Goal: Task Accomplishment & Management: Use online tool/utility

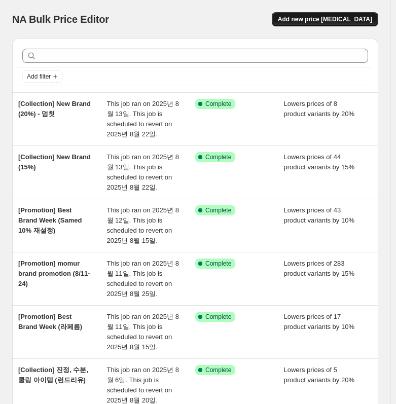
click at [322, 19] on span "Add new price [MEDICAL_DATA]" at bounding box center [325, 19] width 94 height 8
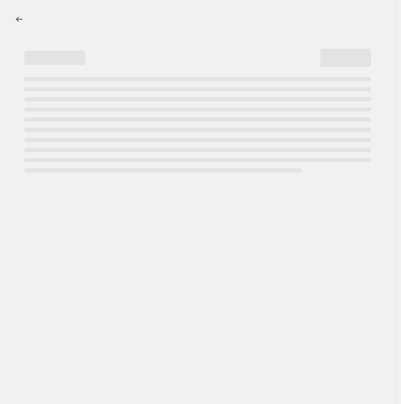
select select "percentage"
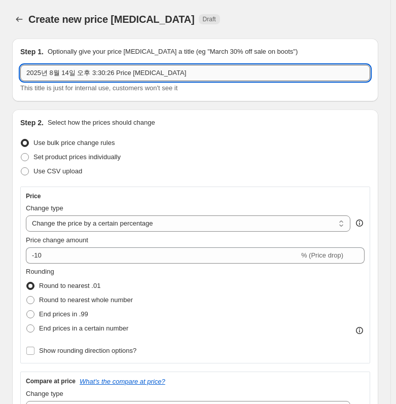
click at [144, 72] on input "2025년 8월 14일 오후 3:30:26 Price [MEDICAL_DATA]" at bounding box center [195, 73] width 350 height 16
paste input "[Promotion] Goodbye Summer Promotion"
type input "[Promotion] Goodbye Summer Promotion (10%)"
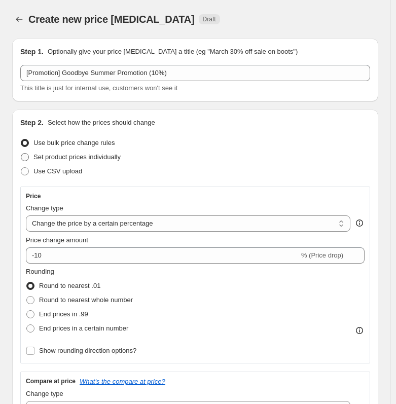
click at [83, 160] on span "Set product prices individually" at bounding box center [76, 157] width 87 height 8
click at [21, 153] on input "Set product prices individually" at bounding box center [21, 153] width 1 height 1
radio input "true"
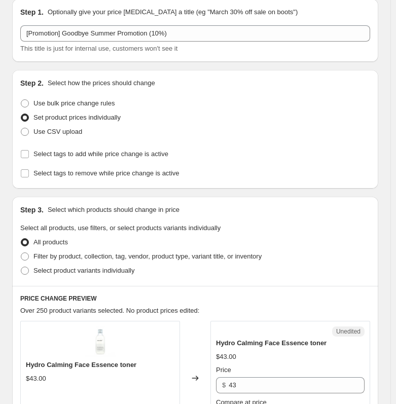
scroll to position [51, 0]
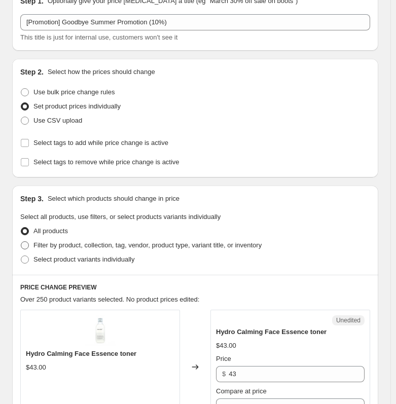
click at [60, 245] on span "Filter by product, collection, tag, vendor, product type, variant title, or inv…" at bounding box center [147, 245] width 228 height 8
click at [21, 242] on input "Filter by product, collection, tag, vendor, product type, variant title, or inv…" at bounding box center [21, 241] width 1 height 1
radio input "true"
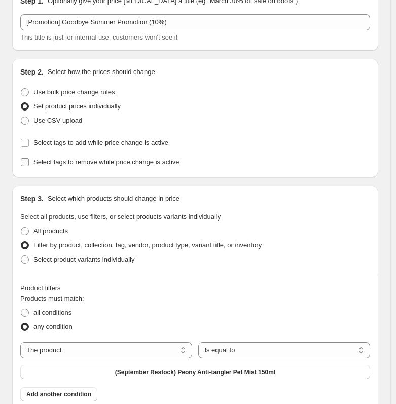
scroll to position [203, 0]
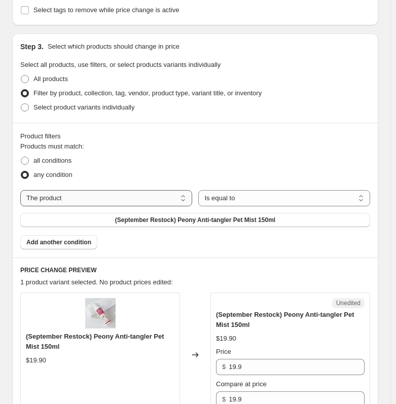
click at [78, 199] on select "The product The product's collection The product's tag The product's vendor The…" at bounding box center [106, 198] width 172 height 16
select select "vendor"
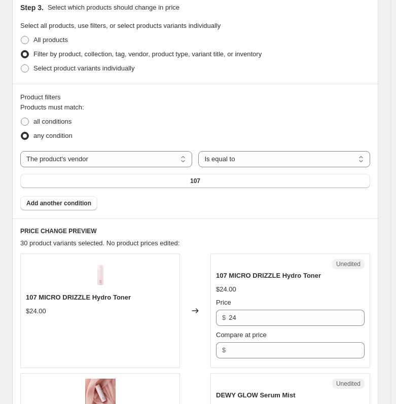
scroll to position [253, 0]
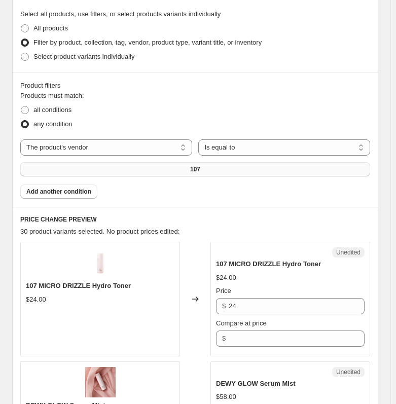
click at [222, 173] on button "107" at bounding box center [195, 169] width 350 height 14
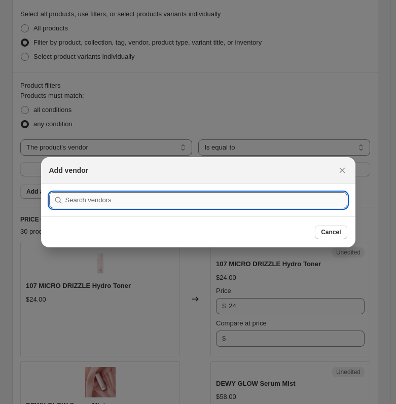
click at [139, 199] on input ":r6j:" at bounding box center [206, 200] width 282 height 16
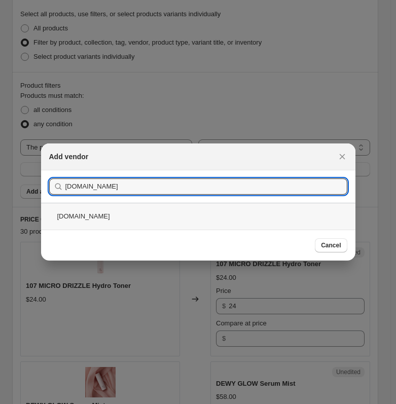
type input "[DOMAIN_NAME]"
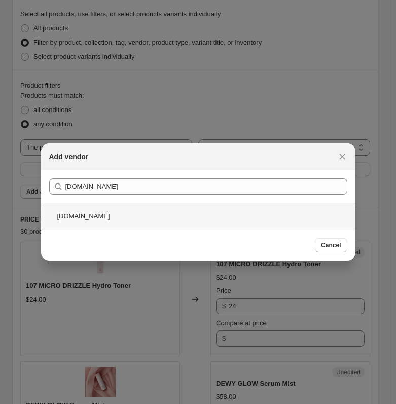
click at [95, 221] on div "[DOMAIN_NAME]" at bounding box center [198, 216] width 314 height 27
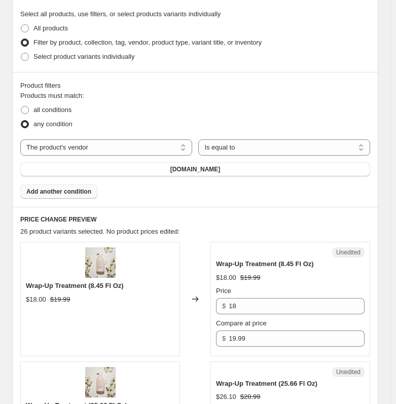
click at [75, 194] on span "Add another condition" at bounding box center [58, 191] width 65 height 8
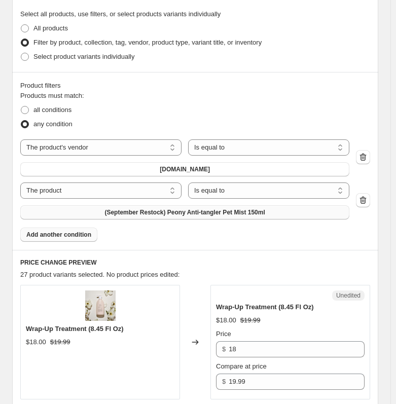
click at [149, 215] on span "(September Restock) Peony Anti-tangler Pet Mist 150ml" at bounding box center [184, 212] width 160 height 8
click at [127, 191] on select "The product The product's collection The product's tag The product's vendor The…" at bounding box center [100, 190] width 161 height 16
select select "vendor"
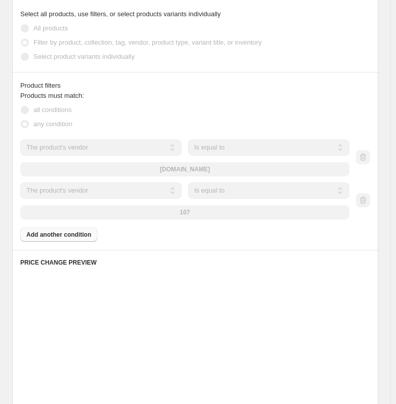
click at [188, 215] on div "107" at bounding box center [184, 212] width 329 height 14
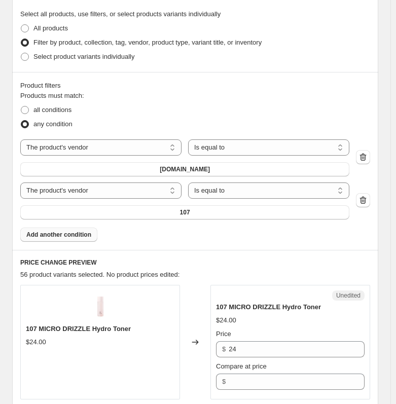
click at [188, 215] on span "107" at bounding box center [185, 212] width 10 height 8
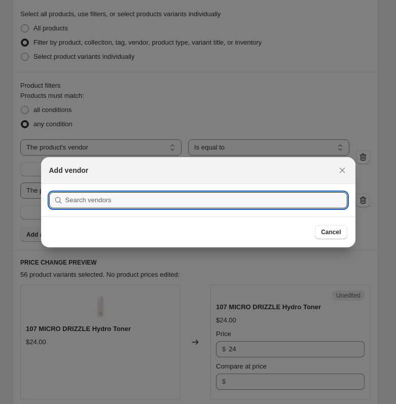
scroll to position [0, 0]
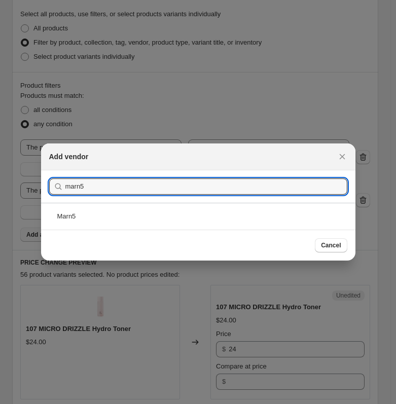
type input "marn5"
click at [192, 213] on div "Marn5" at bounding box center [198, 216] width 314 height 27
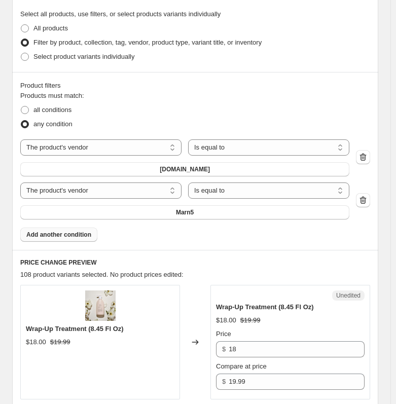
click at [87, 237] on span "Add another condition" at bounding box center [58, 234] width 65 height 8
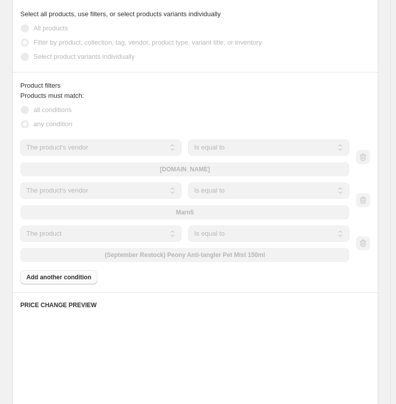
click at [170, 234] on select "The product The product's collection The product's tag The product's vendor The…" at bounding box center [100, 233] width 161 height 16
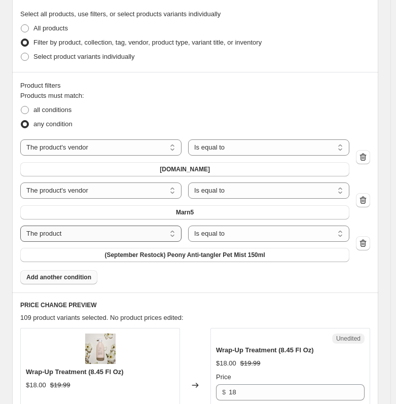
click at [168, 234] on select "The product The product's collection The product's tag The product's vendor The…" at bounding box center [100, 233] width 161 height 16
click at [166, 236] on select "The product The product's collection The product's tag The product's vendor The…" at bounding box center [100, 233] width 161 height 16
select select "vendor"
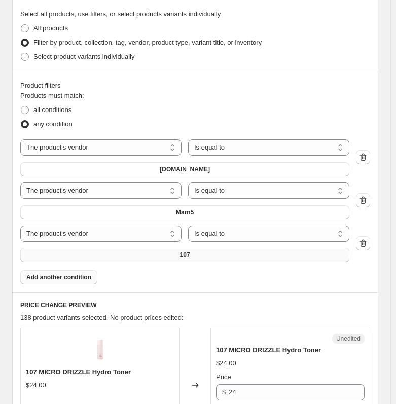
click at [219, 256] on button "107" at bounding box center [184, 255] width 329 height 14
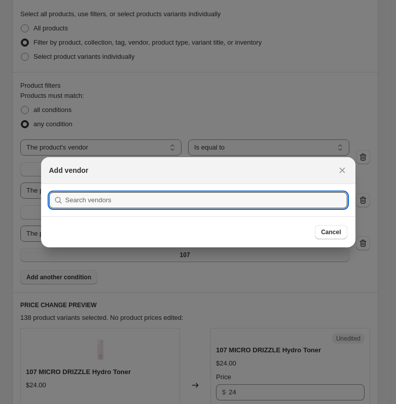
scroll to position [0, 0]
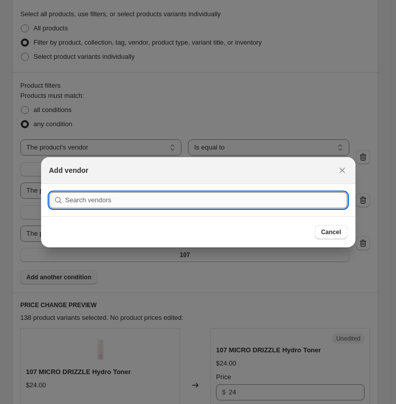
click at [167, 204] on input ":rlv:" at bounding box center [206, 200] width 282 height 16
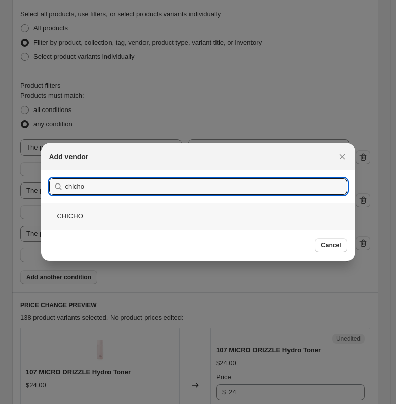
type input "chicho"
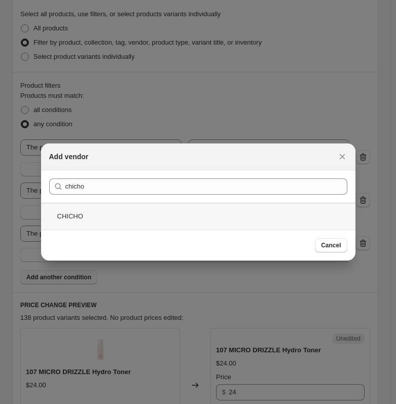
click at [171, 221] on div "CHICHO" at bounding box center [198, 216] width 314 height 27
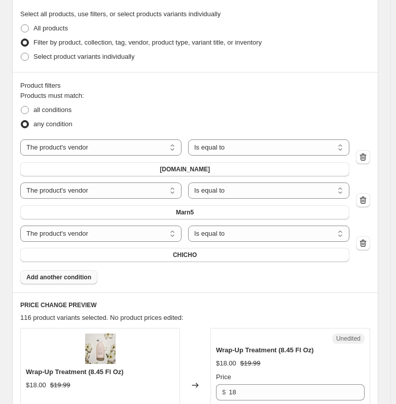
click at [68, 278] on span "Add another condition" at bounding box center [58, 277] width 65 height 8
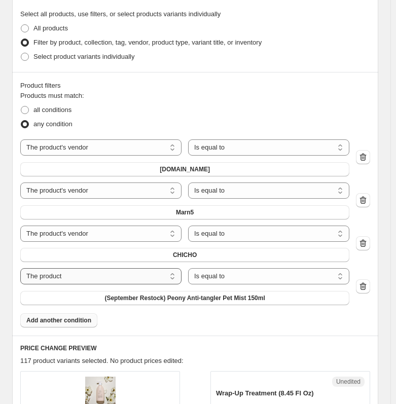
click at [119, 279] on select "The product The product's collection The product's tag The product's vendor The…" at bounding box center [100, 276] width 161 height 16
select select "vendor"
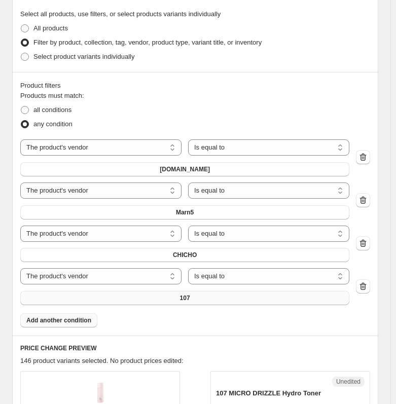
click at [135, 299] on button "107" at bounding box center [184, 298] width 329 height 14
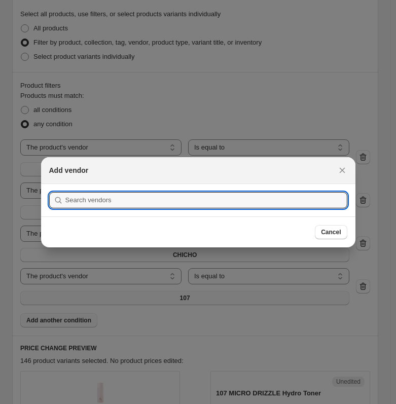
scroll to position [0, 0]
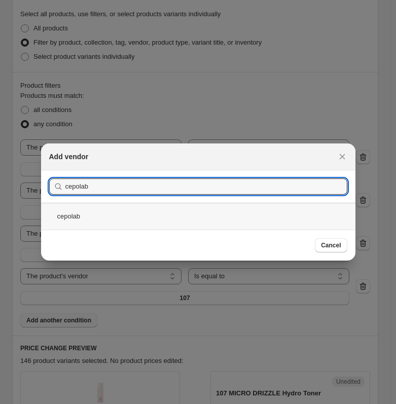
type input "cepolab"
click at [248, 218] on div "cepolab" at bounding box center [198, 216] width 314 height 27
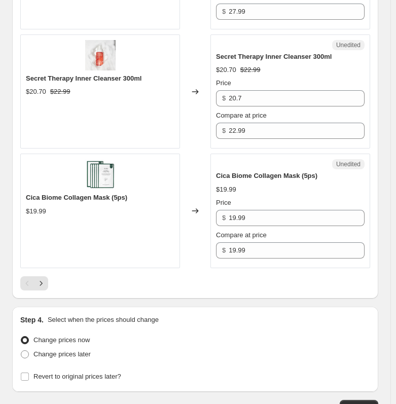
scroll to position [2811, 0]
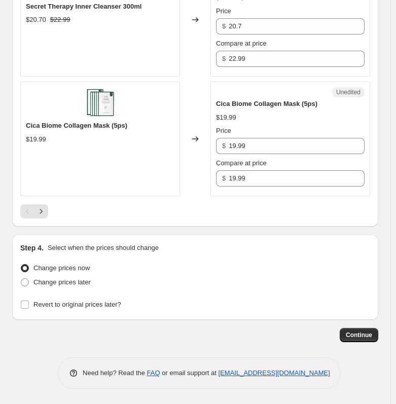
click at [32, 212] on div "Pagination" at bounding box center [27, 211] width 14 height 14
click at [36, 213] on icon "Next" at bounding box center [41, 211] width 10 height 10
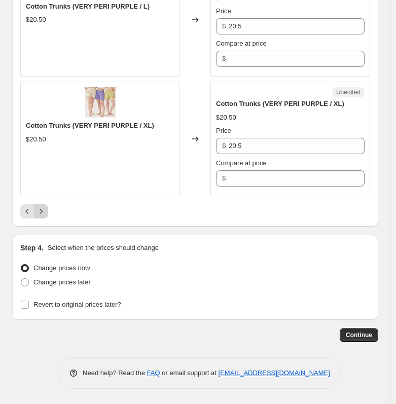
click at [41, 212] on icon "Next" at bounding box center [41, 211] width 10 height 10
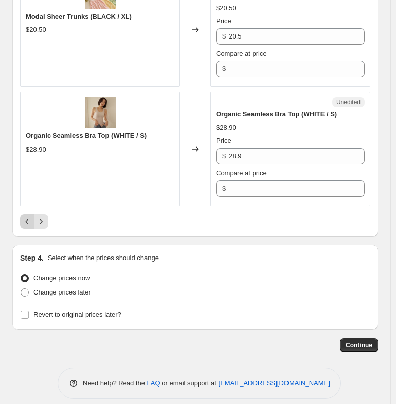
click at [31, 216] on icon "Previous" at bounding box center [27, 221] width 10 height 10
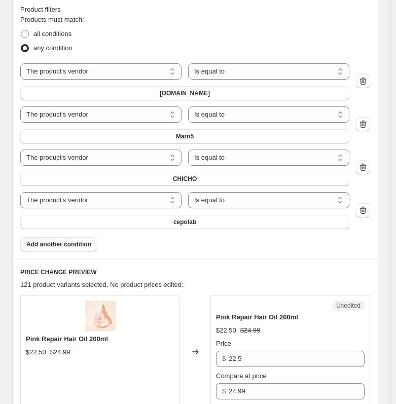
scroll to position [25, 0]
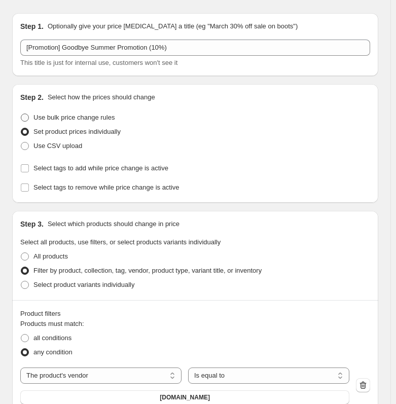
click at [49, 120] on span "Use bulk price change rules" at bounding box center [73, 117] width 81 height 8
click at [21, 114] on input "Use bulk price change rules" at bounding box center [21, 113] width 1 height 1
radio input "true"
select select "percentage"
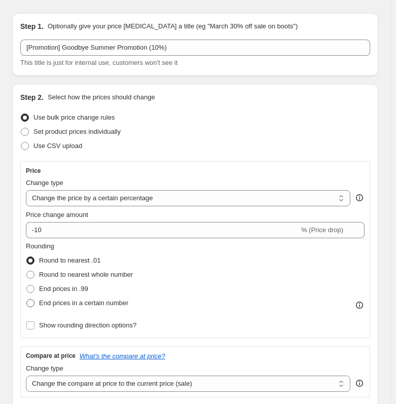
click at [32, 300] on span at bounding box center [30, 303] width 8 height 8
click at [27, 299] on input "End prices in a certain number" at bounding box center [26, 299] width 1 height 1
radio input "true"
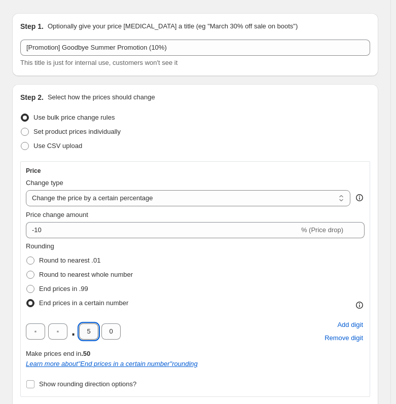
click at [89, 328] on input "5" at bounding box center [88, 331] width 19 height 16
type input "0"
click at [92, 329] on input "0" at bounding box center [88, 331] width 19 height 16
click at [139, 306] on div "Rounding Round to nearest .01 Round to nearest whole number End prices in .99 E…" at bounding box center [195, 275] width 338 height 69
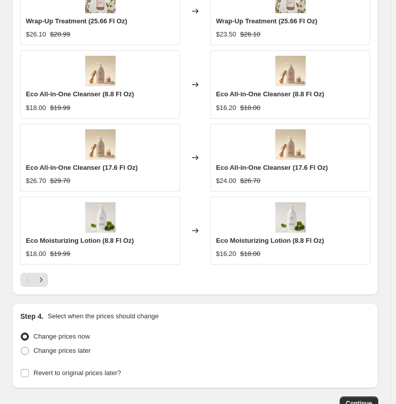
scroll to position [1140, 0]
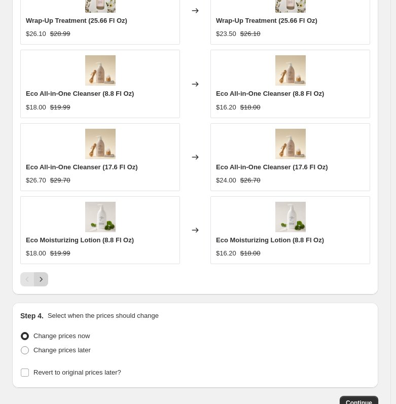
click at [43, 278] on icon "Next" at bounding box center [41, 279] width 10 height 10
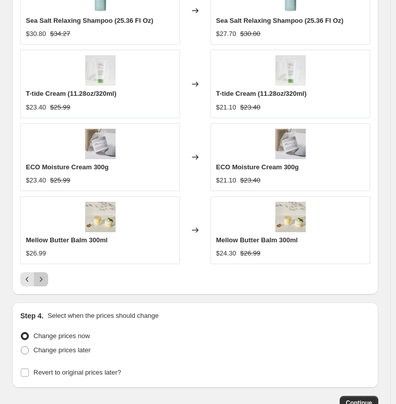
click at [44, 282] on icon "Next" at bounding box center [41, 279] width 10 height 10
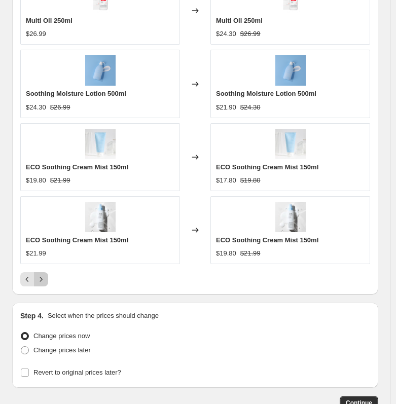
click at [44, 282] on icon "Next" at bounding box center [41, 279] width 10 height 10
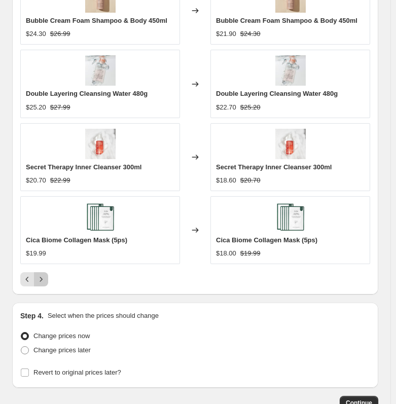
click at [44, 282] on icon "Next" at bounding box center [41, 279] width 10 height 10
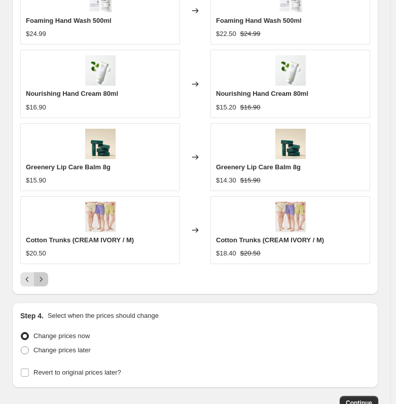
click at [44, 282] on icon "Next" at bounding box center [41, 279] width 10 height 10
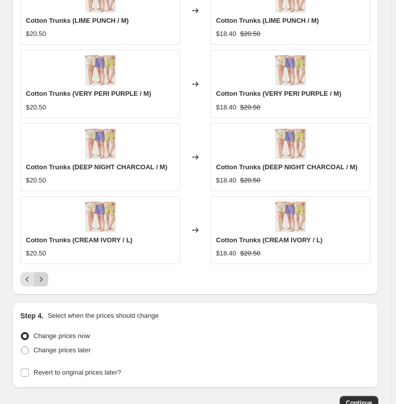
click at [44, 282] on icon "Next" at bounding box center [41, 279] width 10 height 10
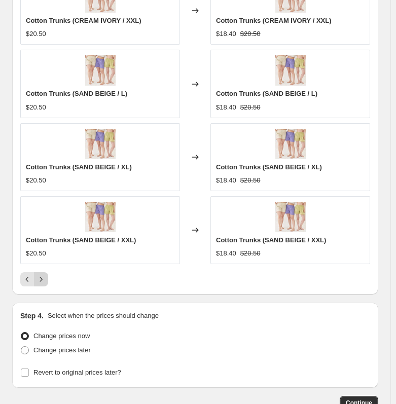
click at [44, 282] on icon "Next" at bounding box center [41, 279] width 10 height 10
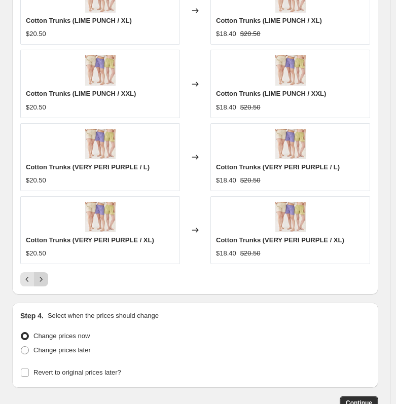
click at [44, 282] on icon "Next" at bounding box center [41, 279] width 10 height 10
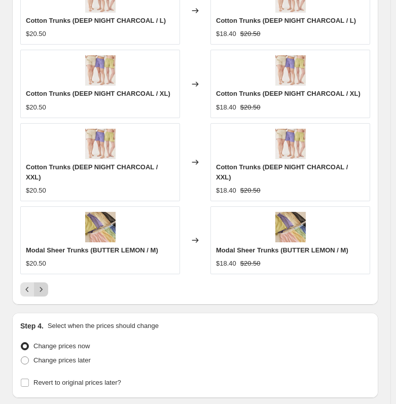
click at [44, 284] on icon "Next" at bounding box center [41, 289] width 10 height 10
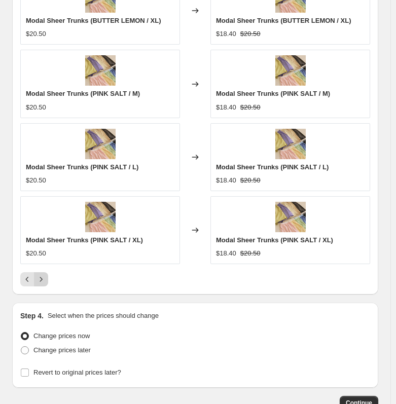
click at [44, 282] on icon "Next" at bounding box center [41, 279] width 10 height 10
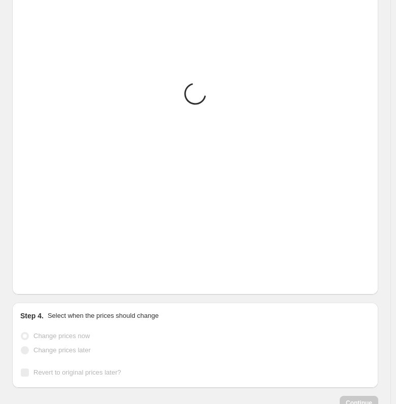
click at [44, 282] on icon "Next" at bounding box center [41, 279] width 10 height 10
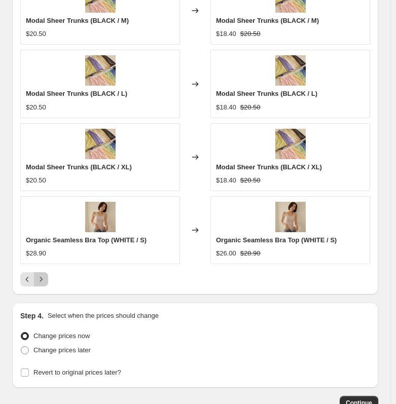
click at [44, 282] on icon "Next" at bounding box center [41, 279] width 10 height 10
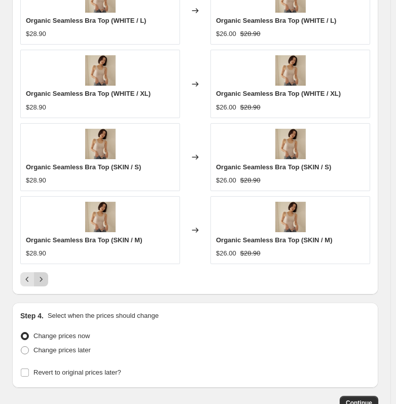
click at [44, 282] on icon "Next" at bounding box center [41, 279] width 10 height 10
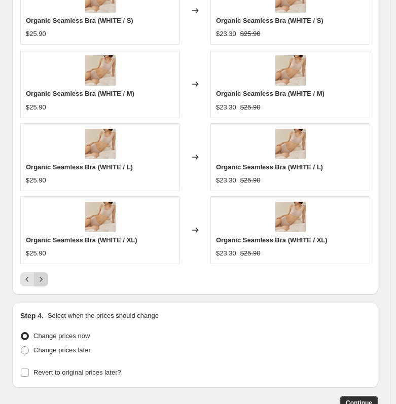
click at [44, 282] on icon "Next" at bounding box center [41, 279] width 10 height 10
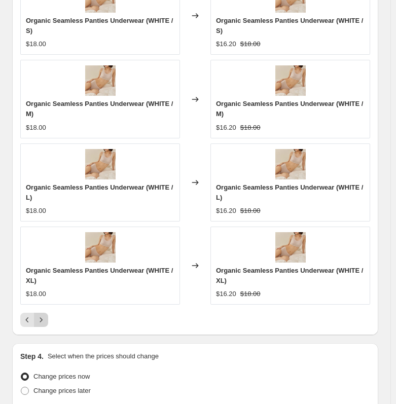
click at [44, 282] on div "Organic Seamless Panties Underwear (WHITE / XL)" at bounding box center [100, 275] width 148 height 20
click at [46, 318] on button "Next" at bounding box center [41, 320] width 14 height 14
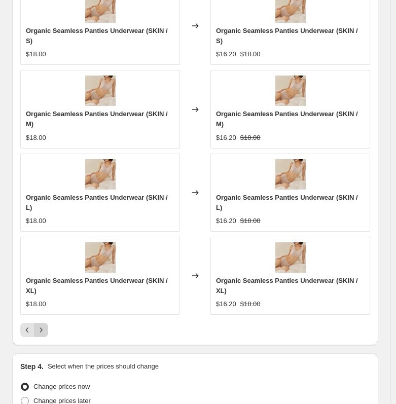
click at [43, 325] on icon "Next" at bounding box center [41, 330] width 10 height 10
click at [43, 290] on div "Organic Seamless Panties Underwear (BLACK / XL)" at bounding box center [100, 286] width 148 height 20
click at [43, 325] on button "Next" at bounding box center [41, 330] width 14 height 14
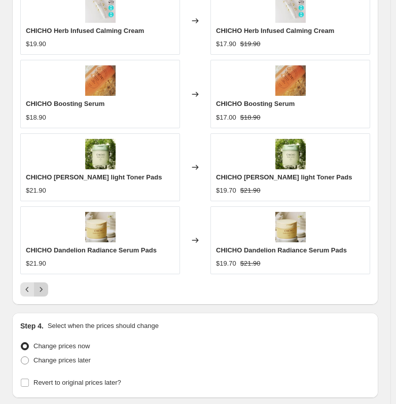
click at [40, 287] on icon "Next" at bounding box center [41, 289] width 10 height 10
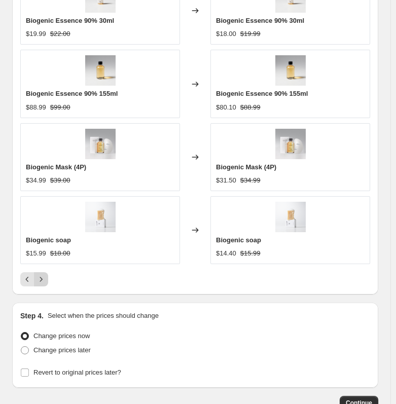
click at [43, 281] on icon "Next" at bounding box center [41, 279] width 10 height 10
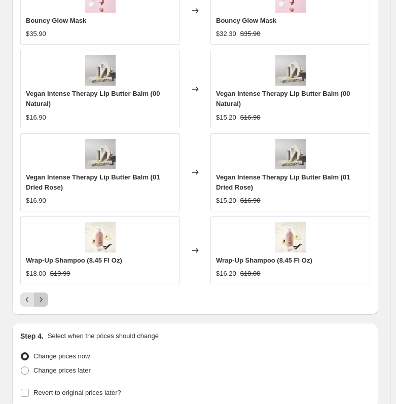
click at [45, 304] on icon "Next" at bounding box center [41, 299] width 10 height 10
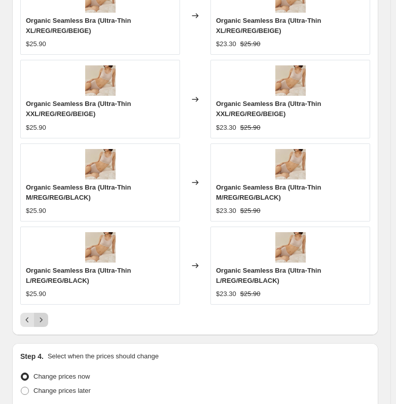
click at [43, 322] on icon "Next" at bounding box center [41, 320] width 10 height 10
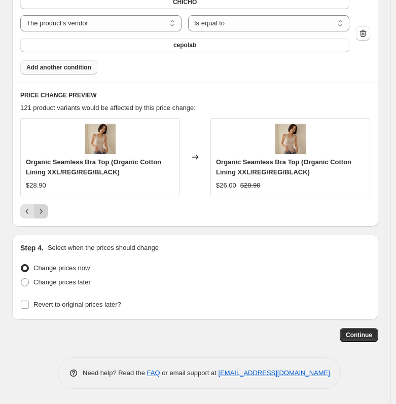
scroll to position [936, 0]
click at [24, 283] on span at bounding box center [25, 282] width 8 height 8
click at [21, 279] on input "Change prices later" at bounding box center [21, 278] width 1 height 1
radio input "true"
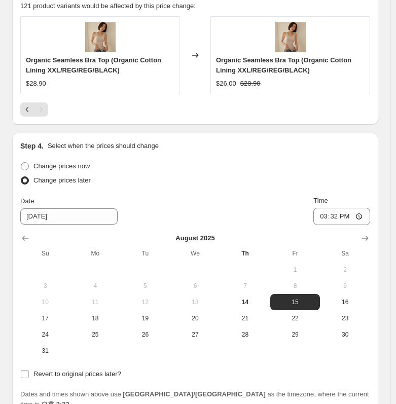
scroll to position [1088, 0]
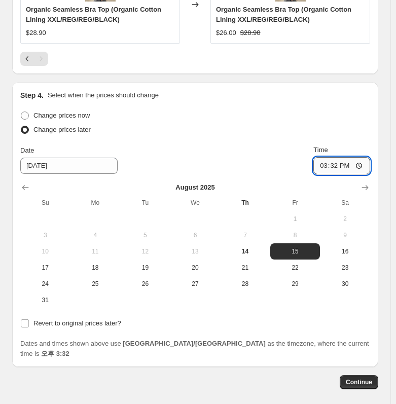
click at [340, 166] on input "15:32" at bounding box center [341, 165] width 57 height 17
click at [339, 167] on input "Time" at bounding box center [341, 165] width 57 height 17
type input "12:50"
click at [339, 167] on input "12:50" at bounding box center [341, 165] width 57 height 17
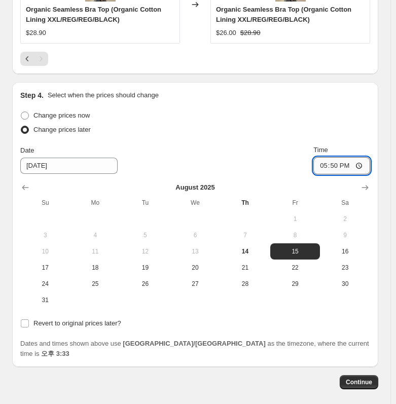
type input "17:00"
click at [339, 167] on input "17:00" at bounding box center [341, 165] width 57 height 17
type input "13:00"
click at [105, 328] on span "Revert to original prices later?" at bounding box center [77, 323] width 88 height 10
click at [29, 327] on input "Revert to original prices later?" at bounding box center [25, 323] width 8 height 8
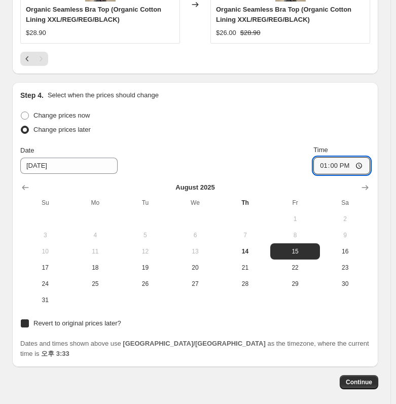
checkbox input "true"
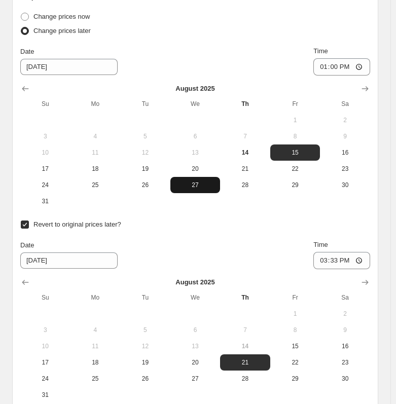
scroll to position [1189, 0]
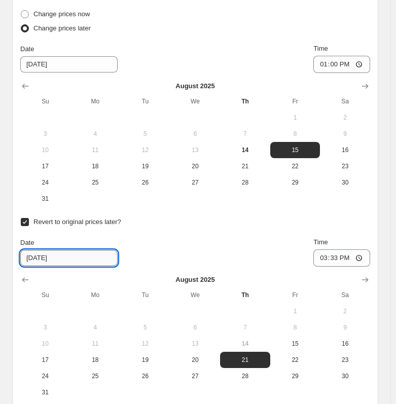
click at [74, 264] on input "[DATE]" at bounding box center [68, 258] width 97 height 16
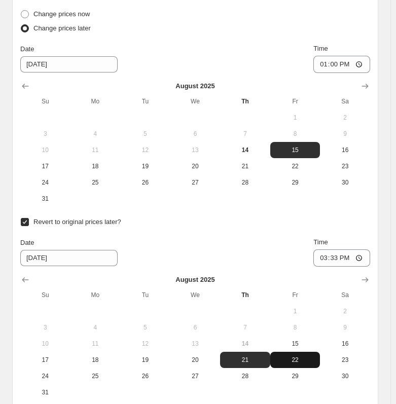
click at [293, 360] on span "22" at bounding box center [295, 360] width 42 height 8
type input "[DATE]"
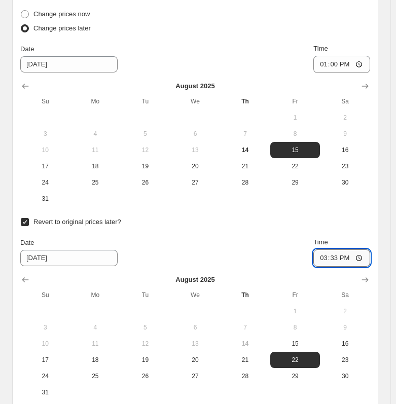
click at [339, 258] on input "15:33" at bounding box center [341, 257] width 57 height 17
type input "17:00"
click at [254, 255] on div "Date [DATE] Time 17:00" at bounding box center [195, 251] width 350 height 29
click at [342, 66] on input "13:00" at bounding box center [341, 64] width 57 height 17
click at [343, 67] on input "13:00" at bounding box center [341, 64] width 57 height 17
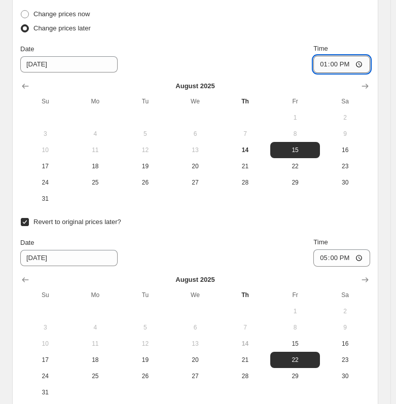
type input "12:00"
click at [344, 42] on div "Change prices now Change prices later Date [DATE] Time 12:00 [DATE] Su Mo Tu We…" at bounding box center [195, 107] width 350 height 200
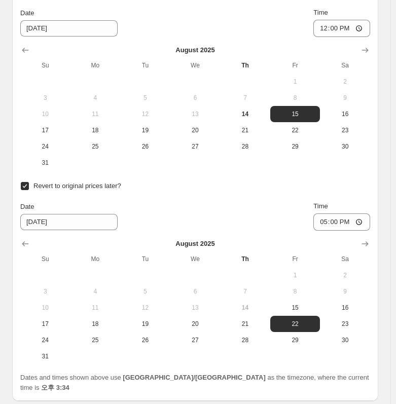
scroll to position [1297, 0]
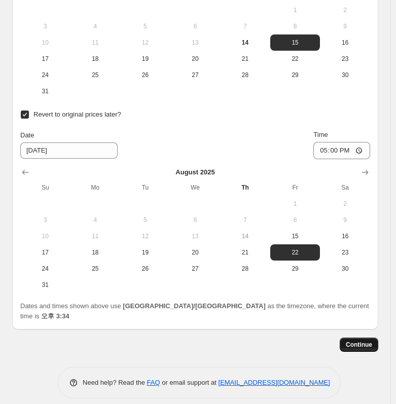
click at [378, 337] on button "Continue" at bounding box center [358, 344] width 38 height 14
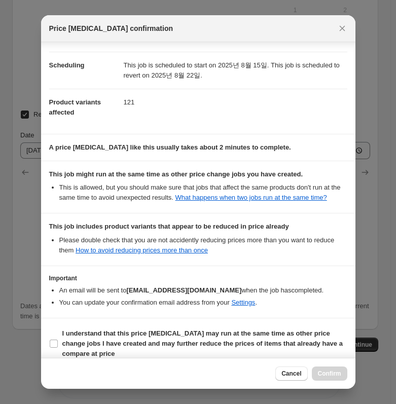
scroll to position [83, 0]
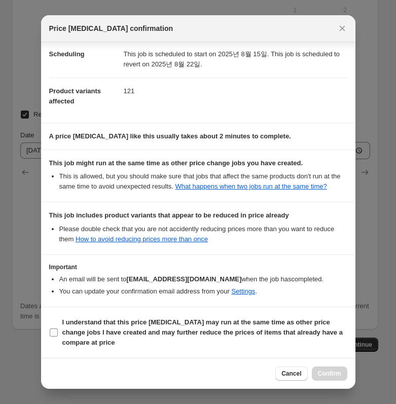
click at [121, 329] on b "I understand that this price [MEDICAL_DATA] may run at the same time as other p…" at bounding box center [202, 332] width 280 height 28
click at [58, 329] on input "I understand that this price [MEDICAL_DATA] may run at the same time as other p…" at bounding box center [54, 332] width 8 height 8
checkbox input "true"
click at [331, 371] on span "Confirm" at bounding box center [329, 373] width 23 height 8
